Goal: Information Seeking & Learning: Learn about a topic

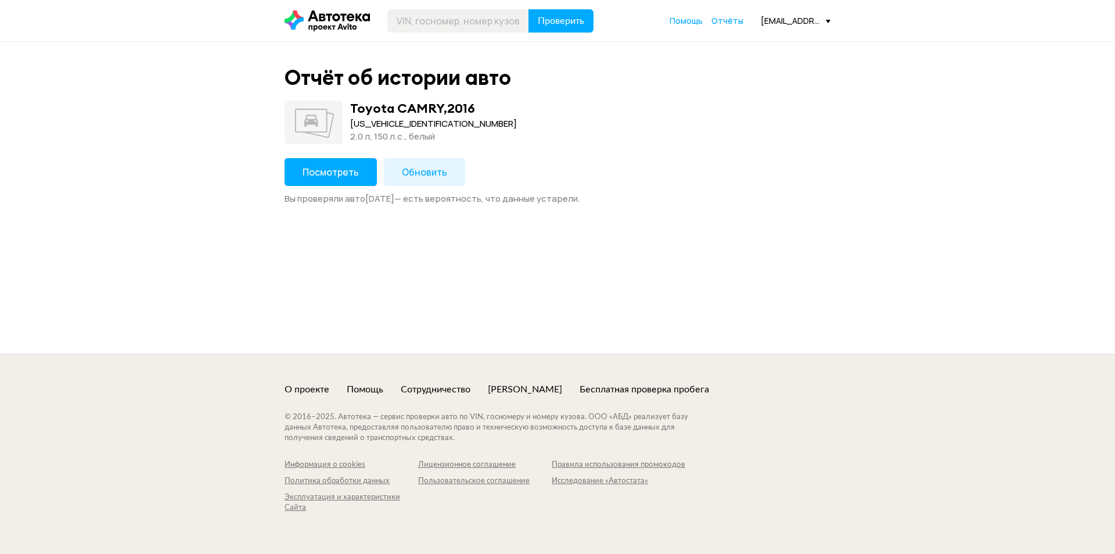
click at [362, 173] on button "Посмотреть" at bounding box center [331, 172] width 92 height 28
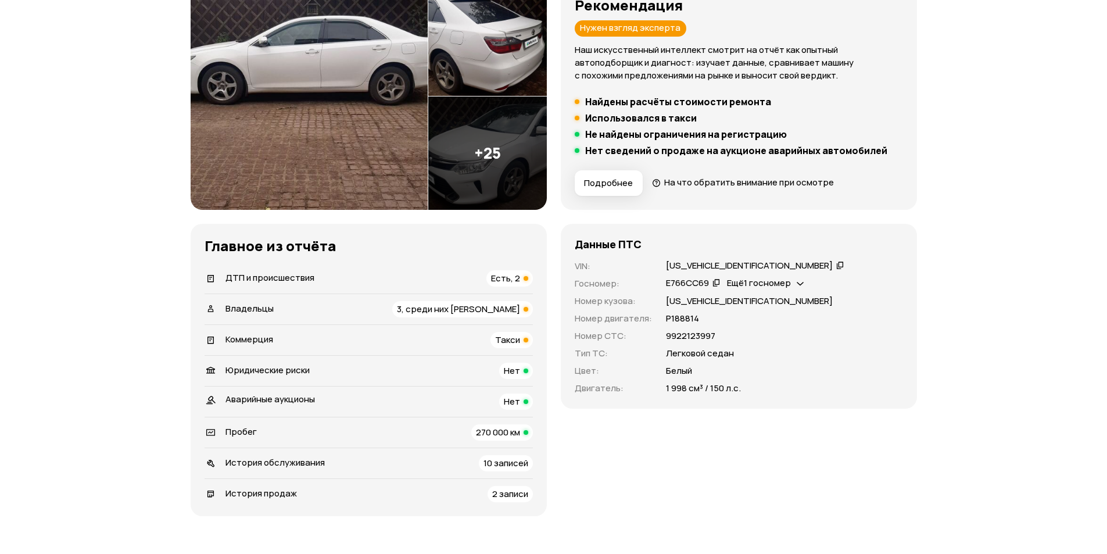
scroll to position [174, 0]
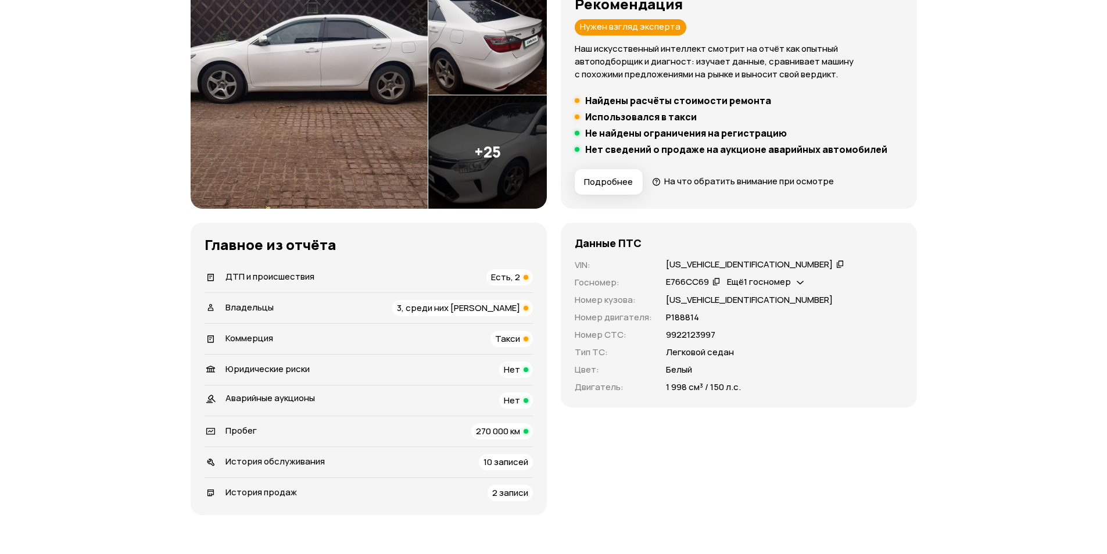
click at [412, 340] on div "Коммерция Такси" at bounding box center [368, 339] width 328 height 16
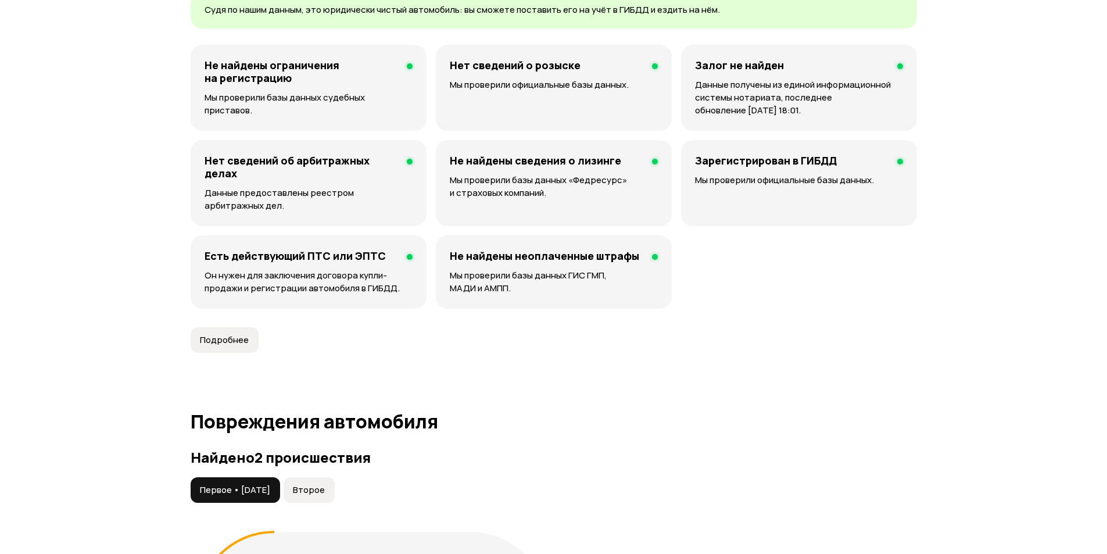
scroll to position [924, 0]
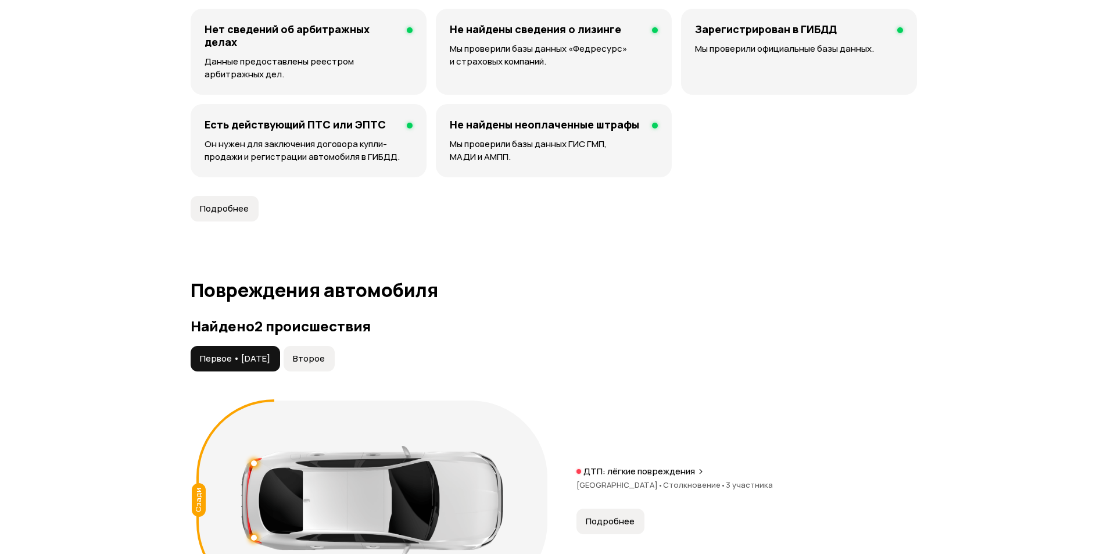
click at [325, 363] on span "Второе" at bounding box center [309, 359] width 32 height 12
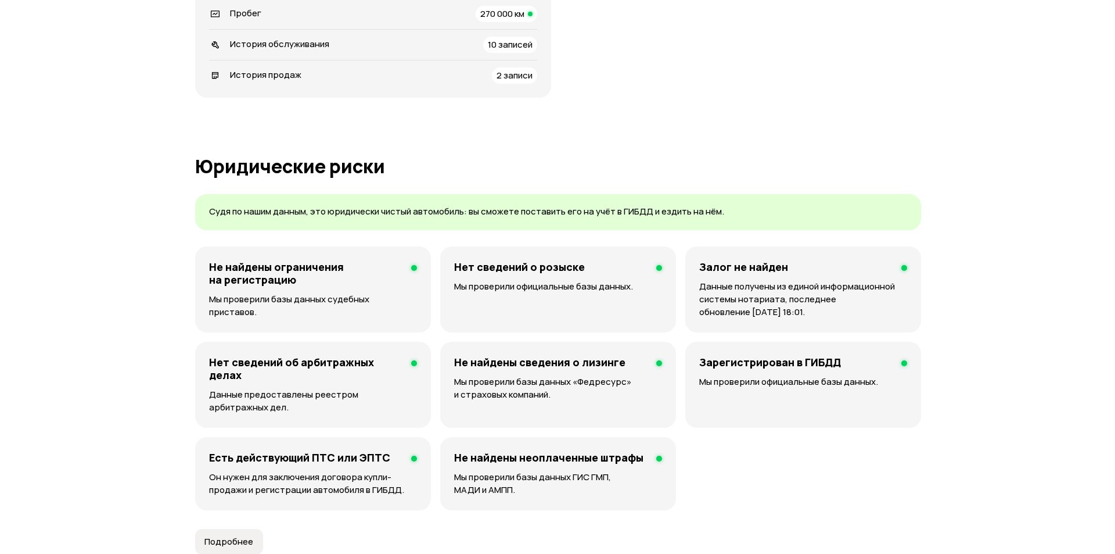
scroll to position [1040, 0]
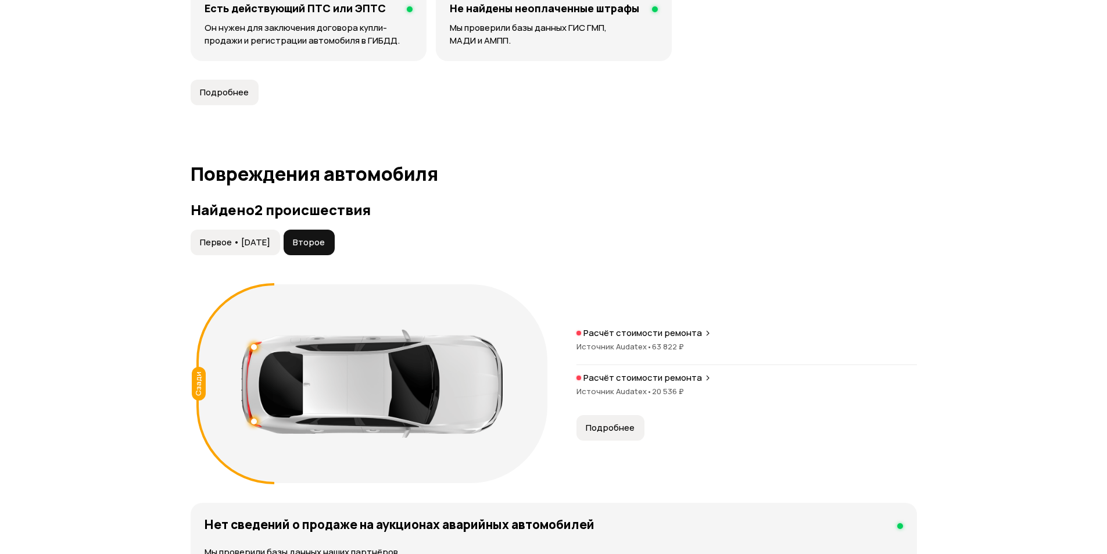
click at [601, 422] on span "Подробнее" at bounding box center [610, 428] width 49 height 12
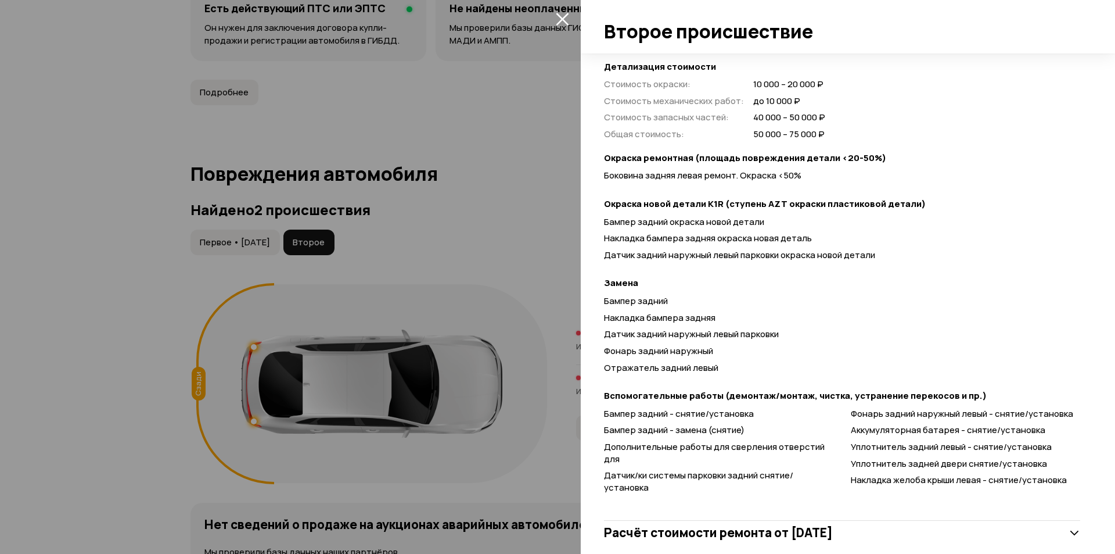
scroll to position [349, 0]
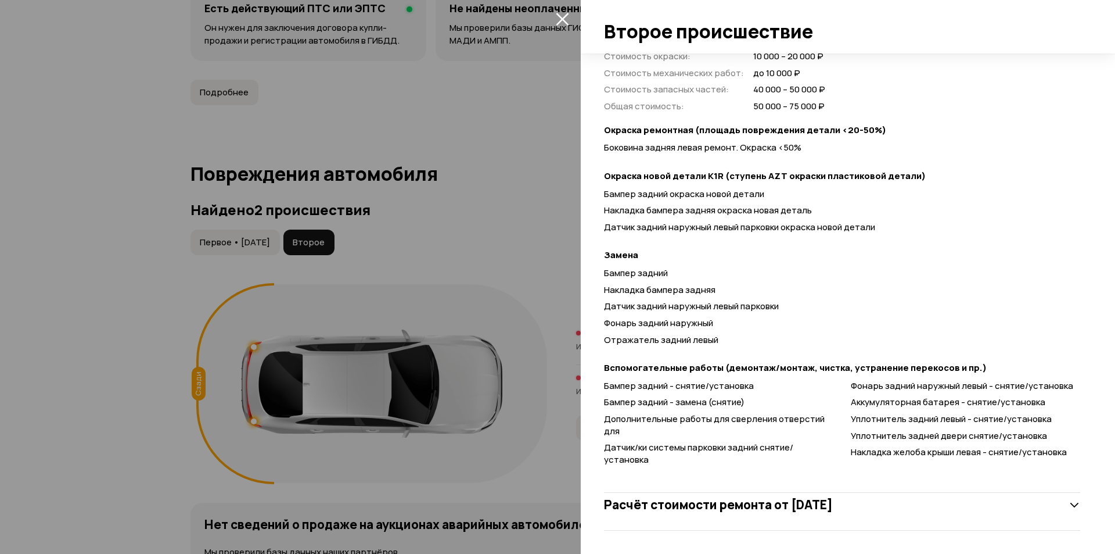
click at [738, 505] on h3 "Расчёт стоимости ремонта от [DATE]" at bounding box center [718, 504] width 229 height 15
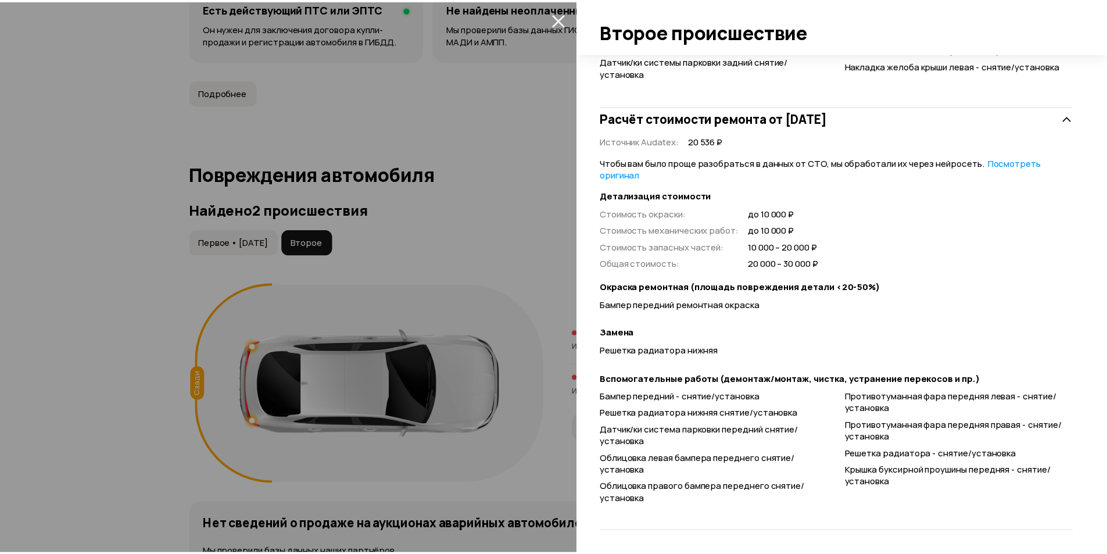
scroll to position [737, 0]
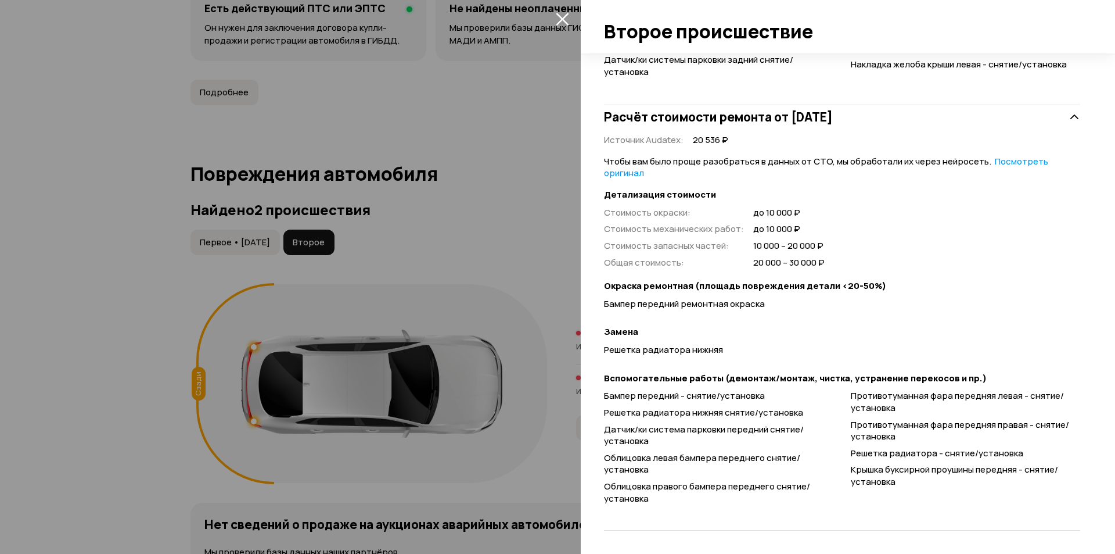
click at [519, 121] on div at bounding box center [557, 277] width 1115 height 554
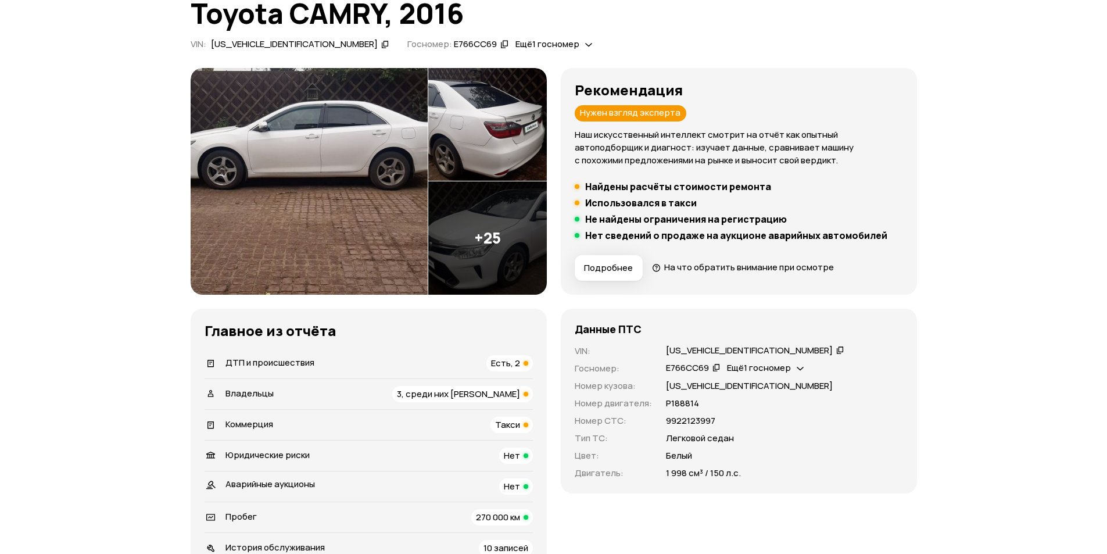
scroll to position [232, 0]
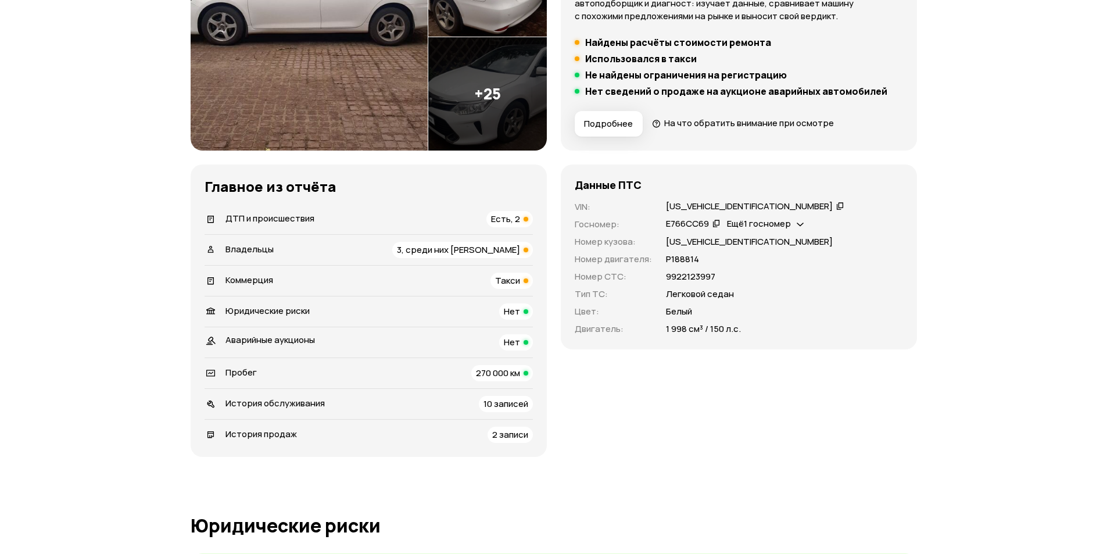
click at [380, 246] on div "Владельцы 3, среди них [PERSON_NAME]" at bounding box center [368, 250] width 328 height 16
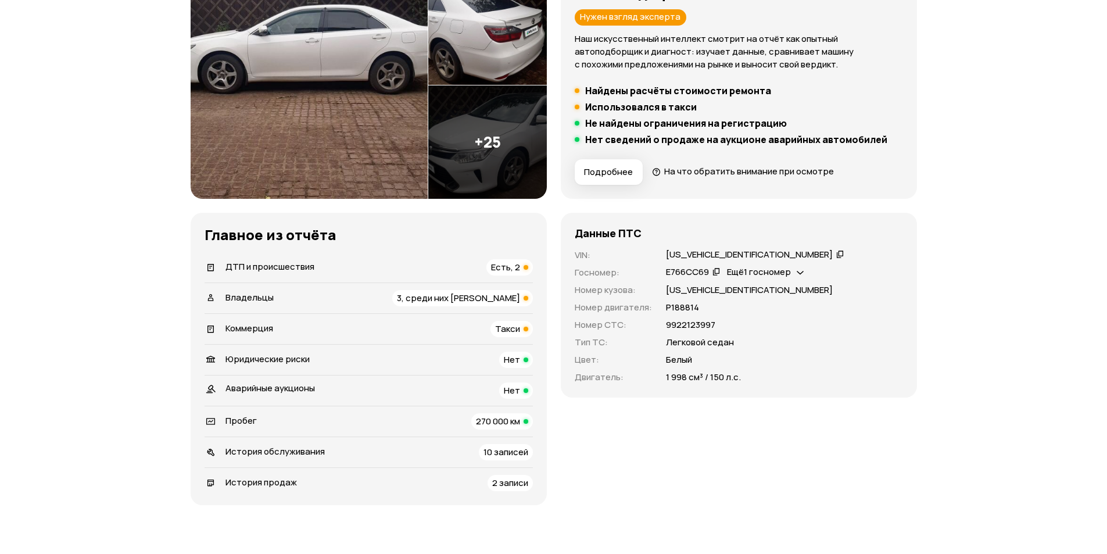
scroll to position [0, 0]
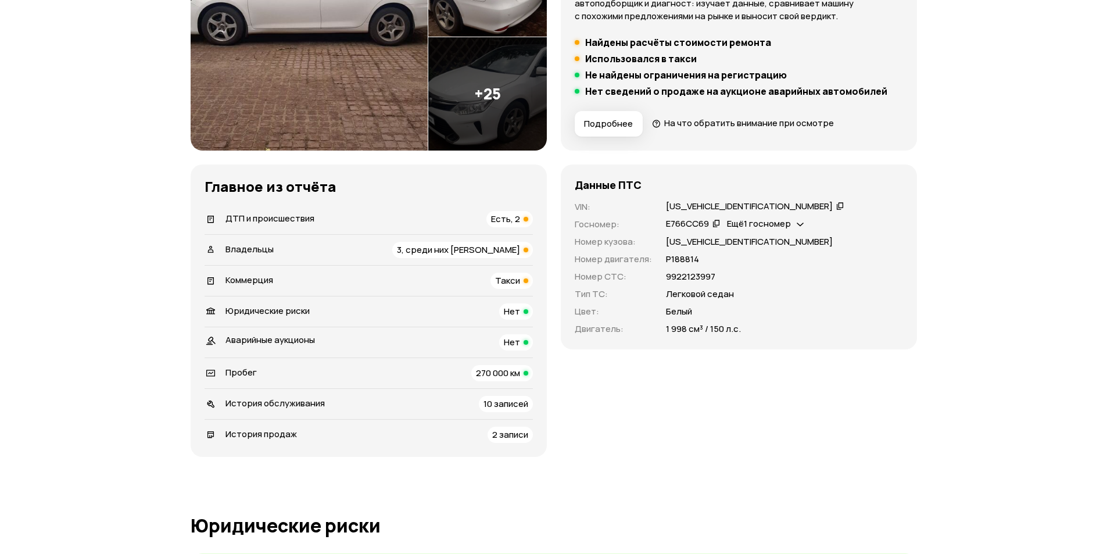
click at [433, 275] on div "Коммерция Такси" at bounding box center [368, 280] width 328 height 16
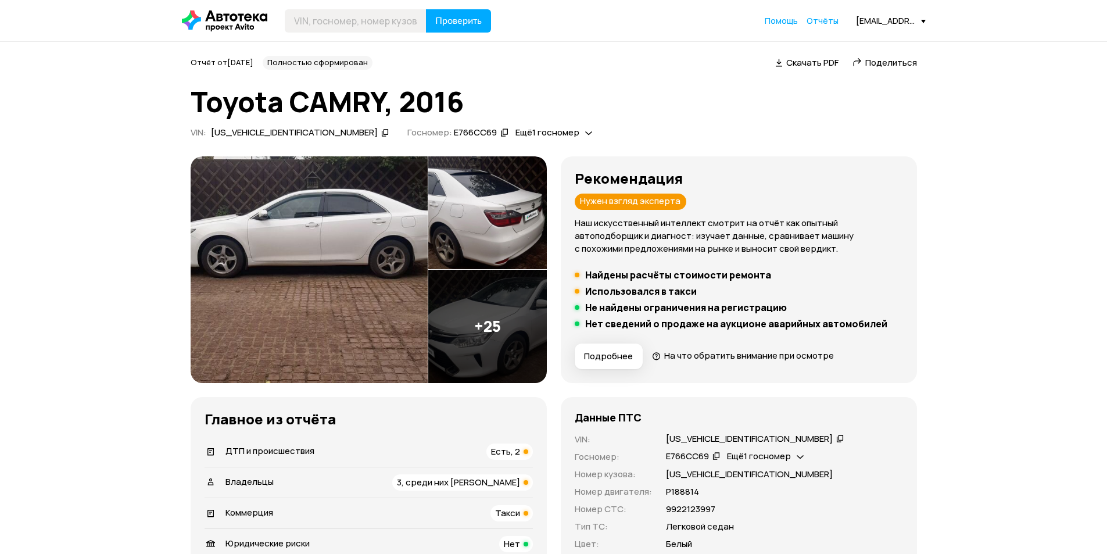
click at [284, 130] on div "[US_VEHICLE_IDENTIFICATION_NUMBER]" at bounding box center [294, 133] width 167 height 12
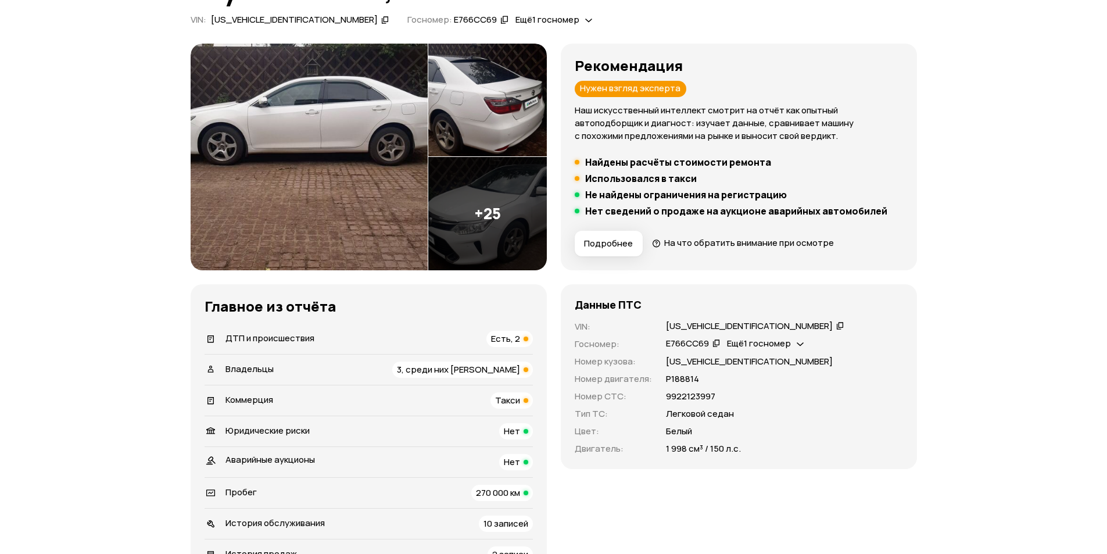
scroll to position [232, 0]
